Goal: Share content

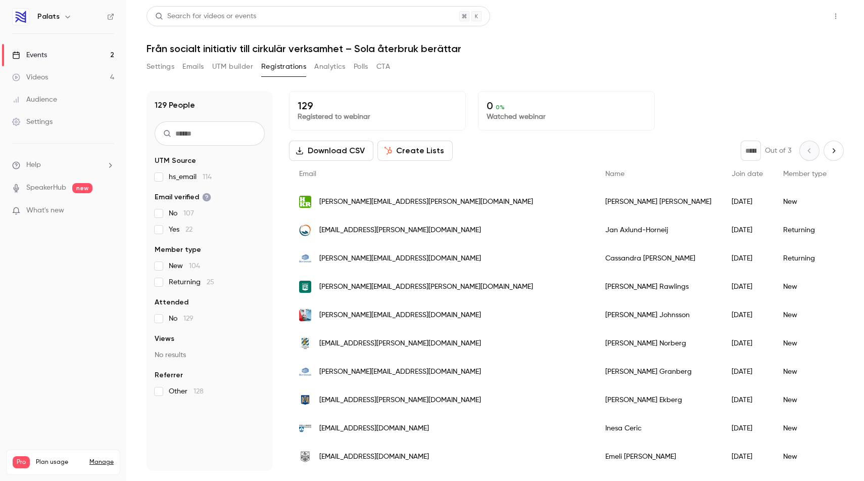
click at [787, 20] on button "Share" at bounding box center [800, 16] width 40 height 20
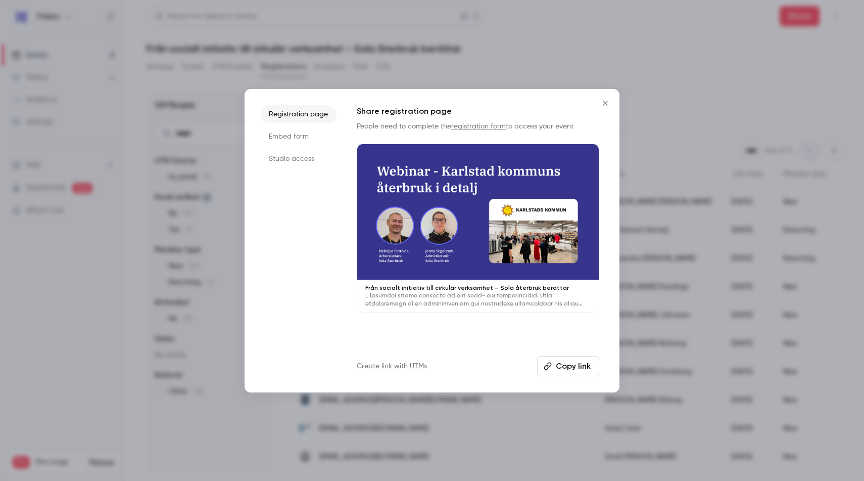
click at [562, 354] on div "Share registration page People need to complete the registration form to access…" at bounding box center [478, 240] width 243 height 271
click at [559, 365] on button "Copy link" at bounding box center [568, 366] width 62 height 20
click at [604, 102] on icon "Close" at bounding box center [605, 103] width 5 height 5
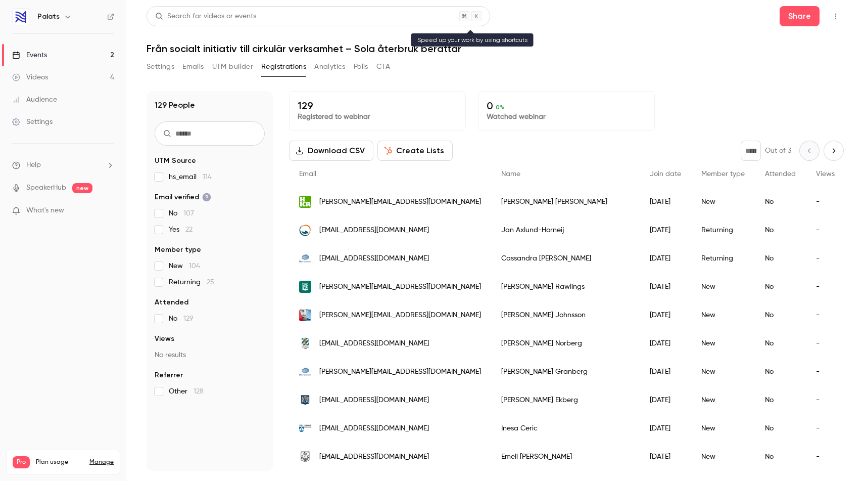
click at [183, 14] on div "Search for videos or events" at bounding box center [205, 16] width 101 height 11
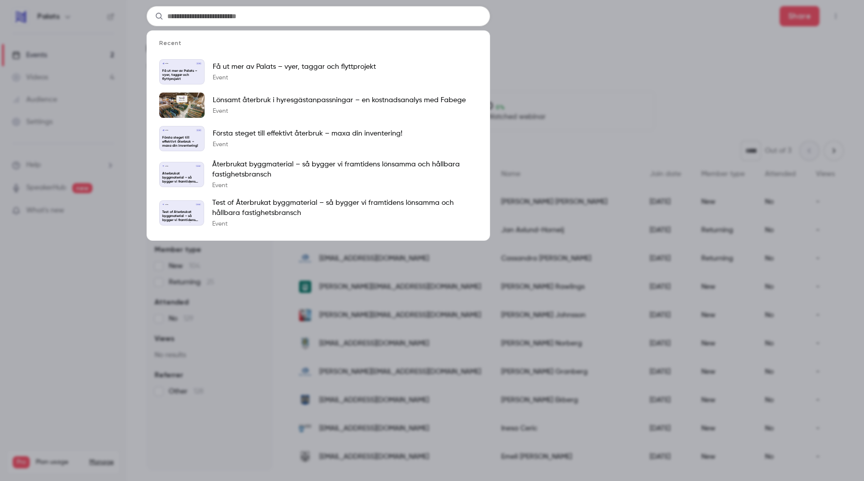
click at [123, 31] on div "Recent Palats [DATE] Få ut mer av Palats – vyer, taggar och flyttprojekt Få ut …" at bounding box center [432, 240] width 864 height 481
